Goal: Find specific page/section: Locate a particular part of the current website

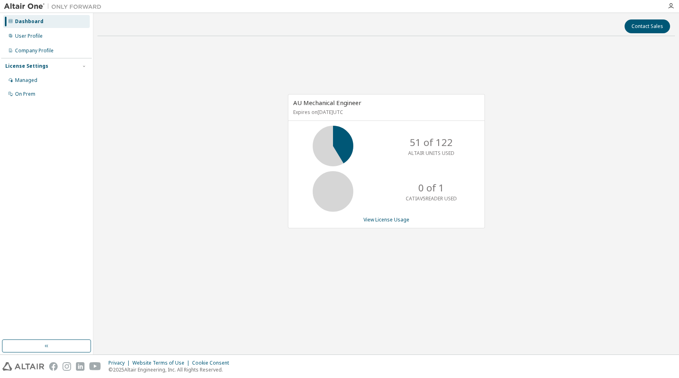
click at [202, 91] on div "AU Mechanical Engineer Expires on [DATE] UTC 51 of 122 ALTAIR UNITS USED 0 of 1…" at bounding box center [385, 166] width 577 height 246
click at [498, 67] on div "AU Mechanical Engineer Expires on [DATE] UTC 51 of 122 ALTAIR UNITS USED 0 of 1…" at bounding box center [385, 166] width 577 height 246
